Goal: Navigation & Orientation: Find specific page/section

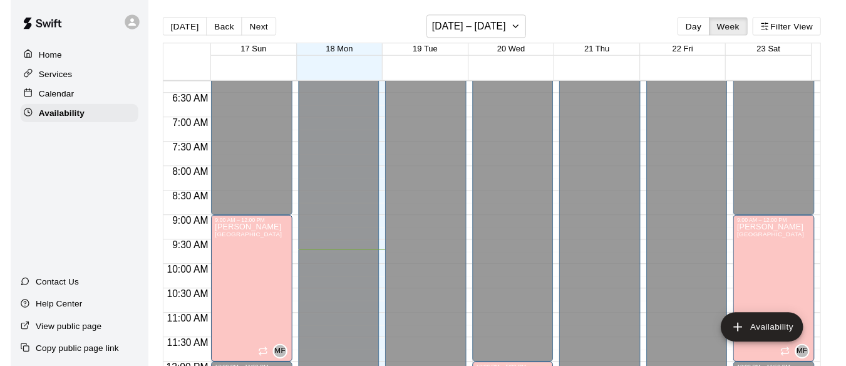
scroll to position [313, 0]
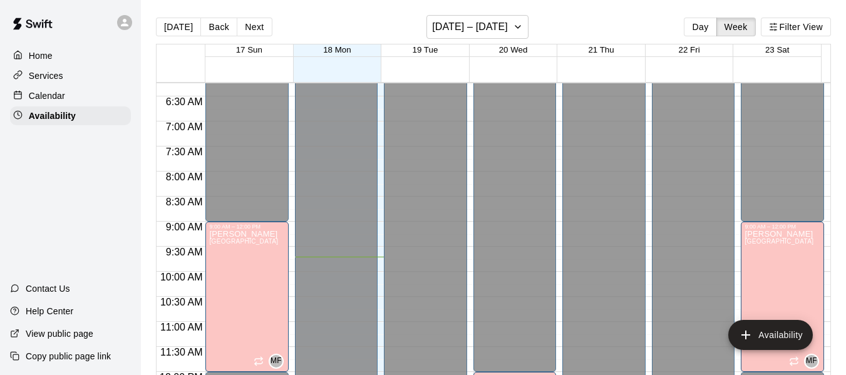
click at [59, 98] on p "Calendar" at bounding box center [47, 96] width 36 height 13
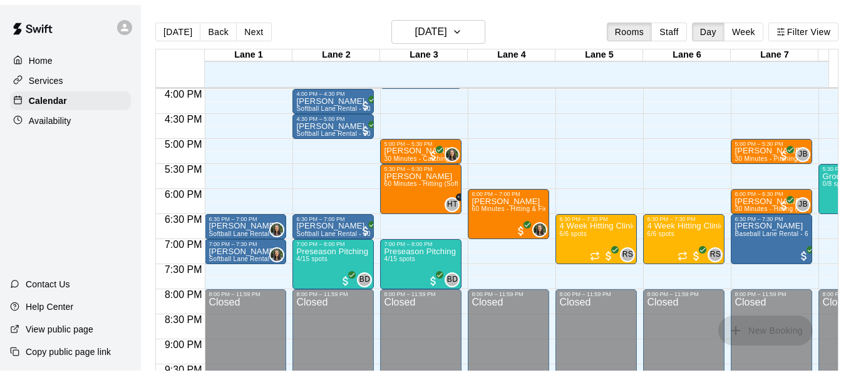
scroll to position [798, 0]
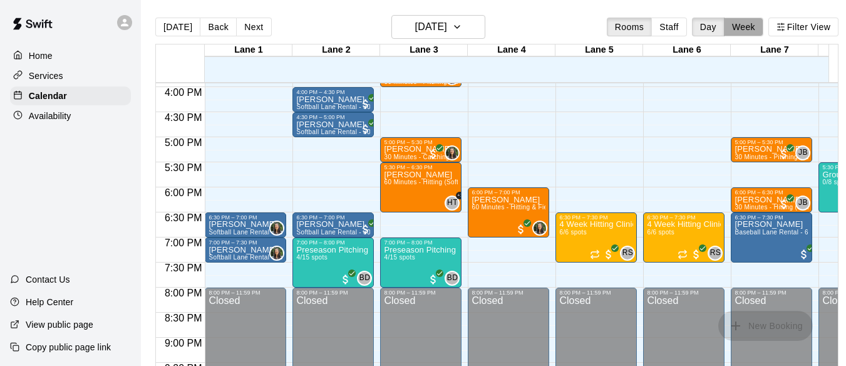
click at [748, 29] on button "Week" at bounding box center [743, 27] width 39 height 19
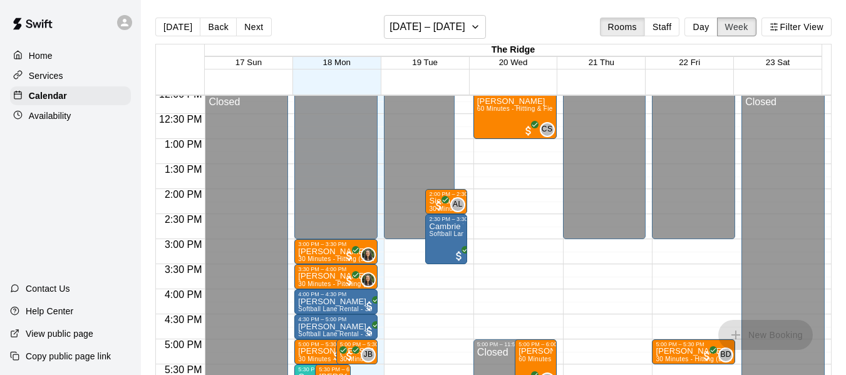
scroll to position [607, 0]
click at [38, 52] on p "Home" at bounding box center [41, 55] width 24 height 13
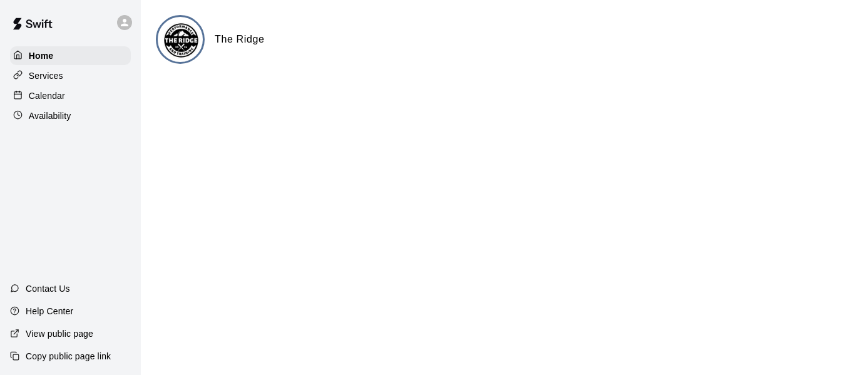
click at [57, 119] on p "Availability" at bounding box center [50, 116] width 43 height 13
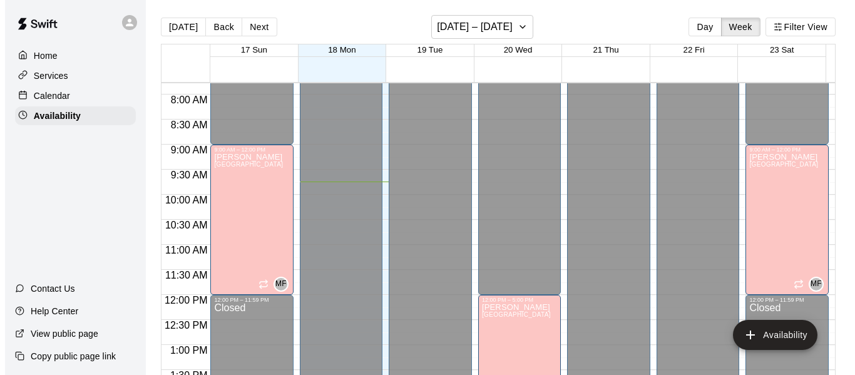
scroll to position [390, 0]
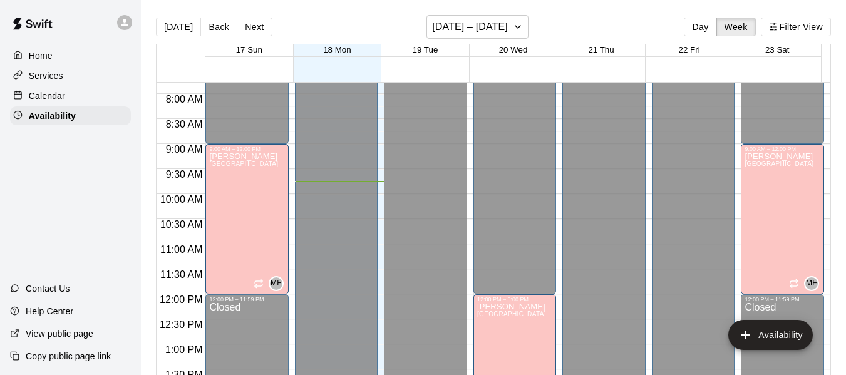
click at [41, 48] on div "Home" at bounding box center [70, 55] width 121 height 19
